Goal: Information Seeking & Learning: Learn about a topic

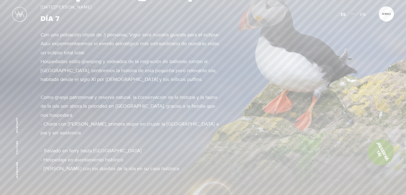
scroll to position [1597, 0]
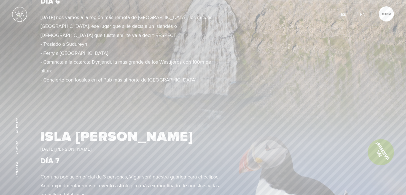
click at [19, 16] on img at bounding box center [19, 14] width 15 height 15
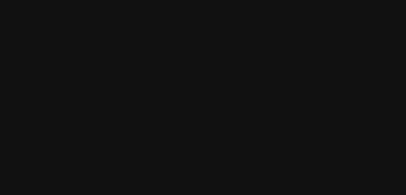
scroll to position [1487, 0]
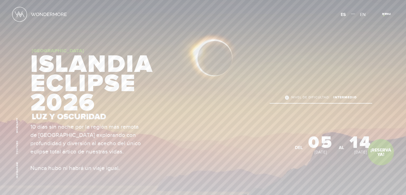
click at [383, 15] on span "Cerrar" at bounding box center [389, 16] width 18 height 6
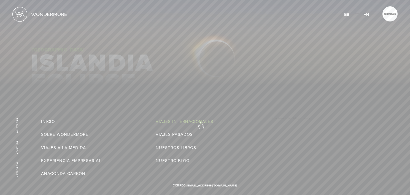
click at [200, 123] on link "Viajes Internacionales" at bounding box center [185, 121] width 58 height 9
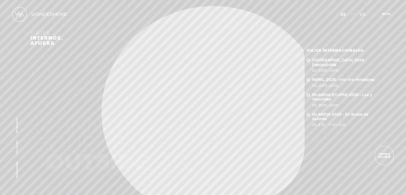
click at [386, 14] on span "Cerrar" at bounding box center [389, 16] width 18 height 6
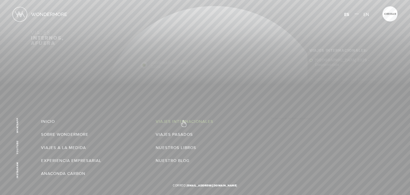
click at [183, 121] on link "Viajes Internacionales" at bounding box center [185, 121] width 58 height 9
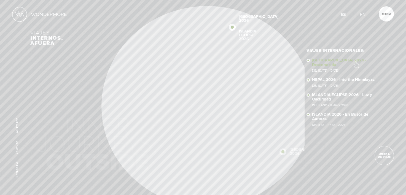
click at [355, 62] on link "SUDÁFRICA 2026 - Desconocida Del 16 - 29 OCT 2026" at bounding box center [343, 65] width 63 height 14
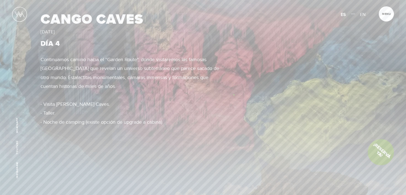
scroll to position [1129, 0]
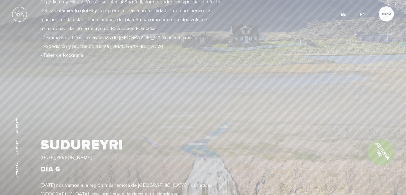
scroll to position [1542, 0]
